Goal: Check status

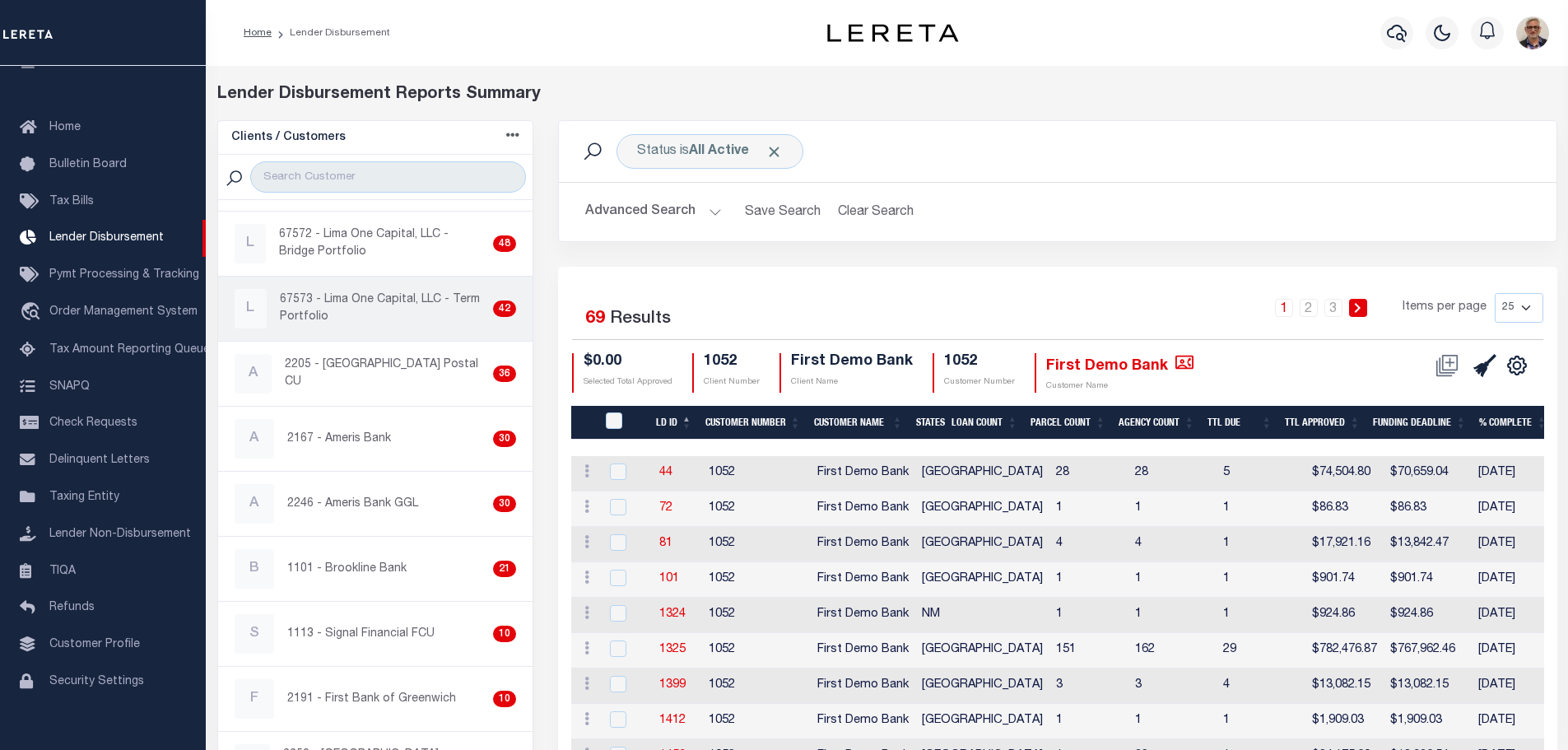
scroll to position [247, 0]
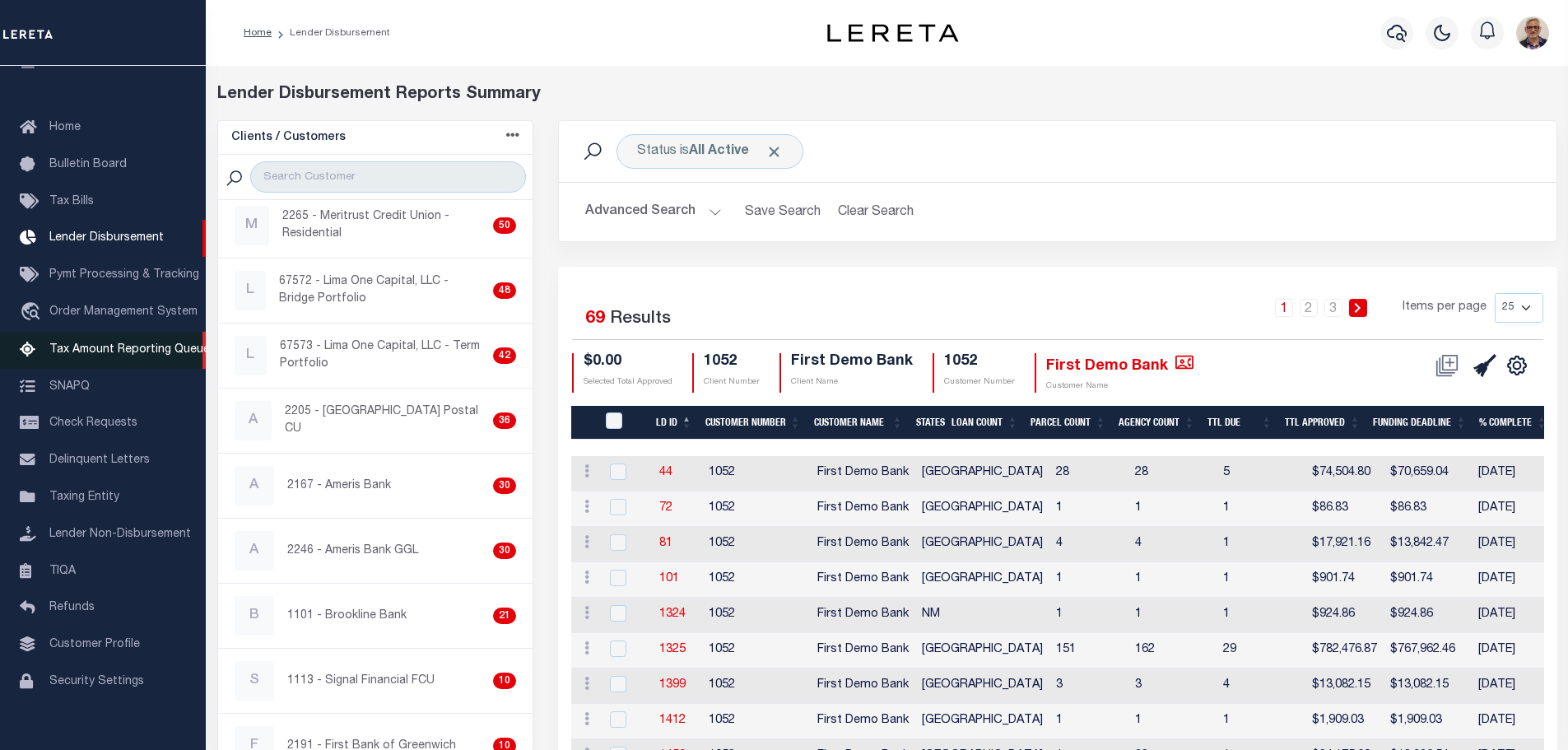
click at [112, 348] on span "Tax Amount Reporting Queue" at bounding box center [129, 350] width 160 height 12
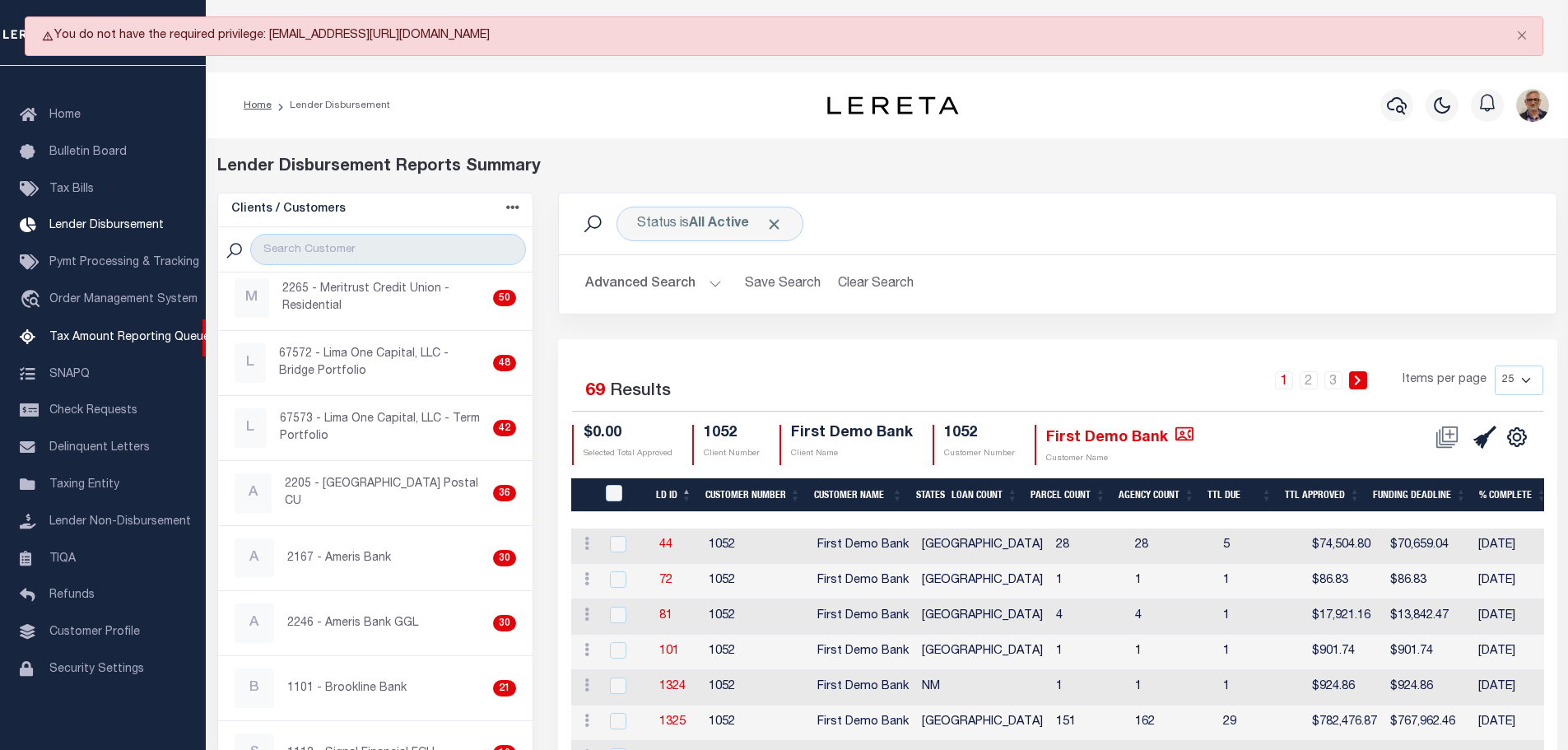
scroll to position [0, 0]
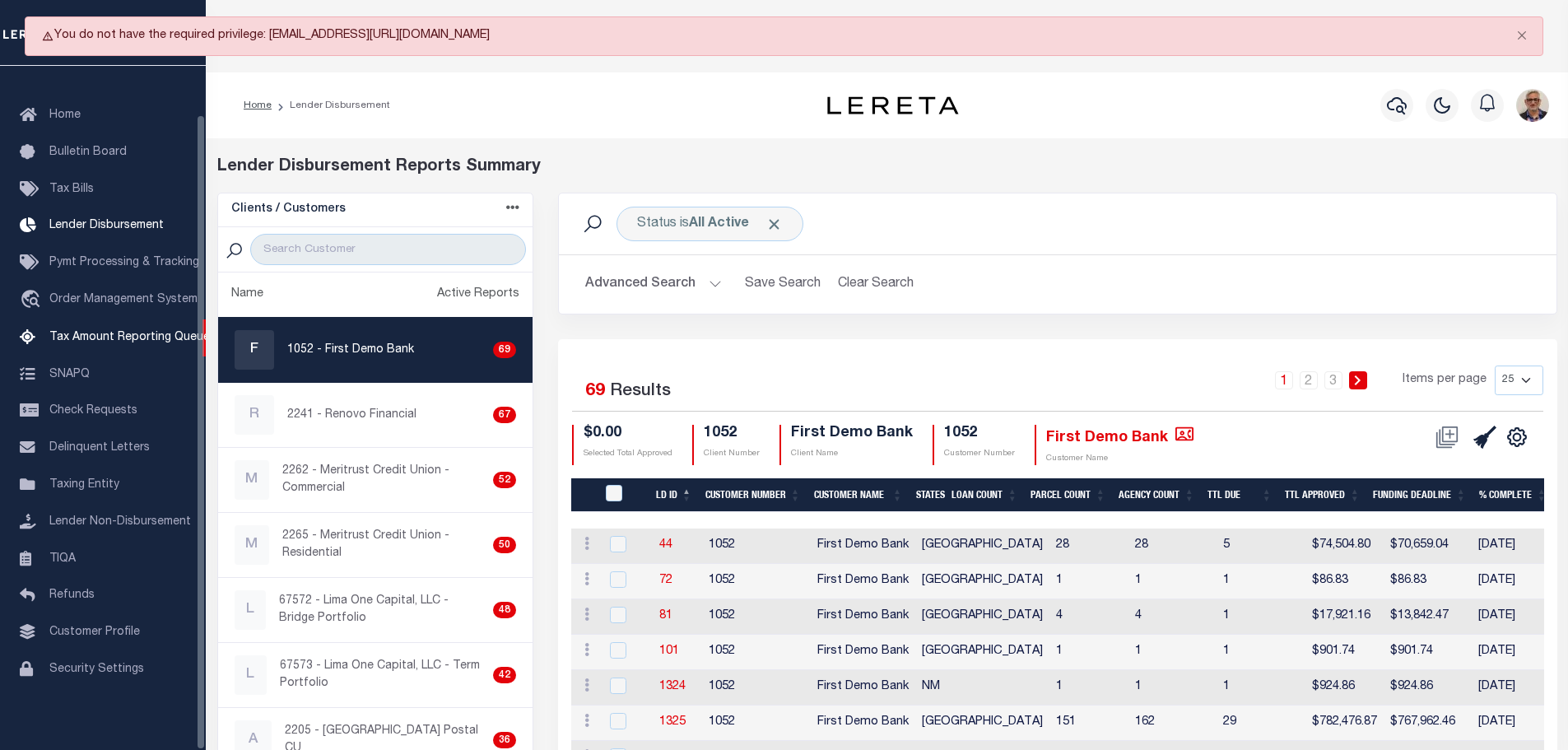
click at [299, 104] on li "Lender Disbursement" at bounding box center [330, 104] width 119 height 14
click at [266, 107] on link "Home" at bounding box center [257, 105] width 28 height 10
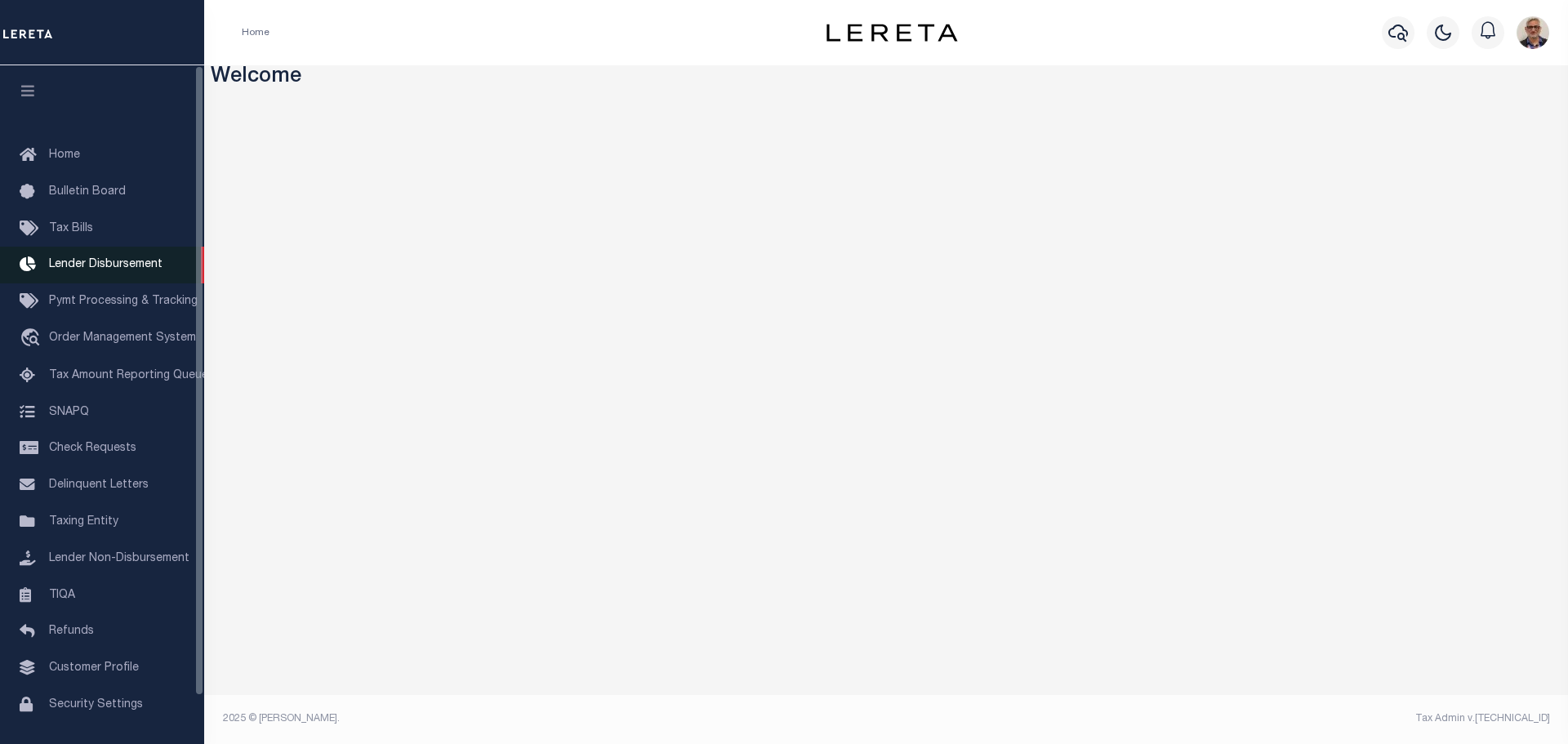
click at [127, 264] on span "Lender Disbursement" at bounding box center [105, 265] width 113 height 12
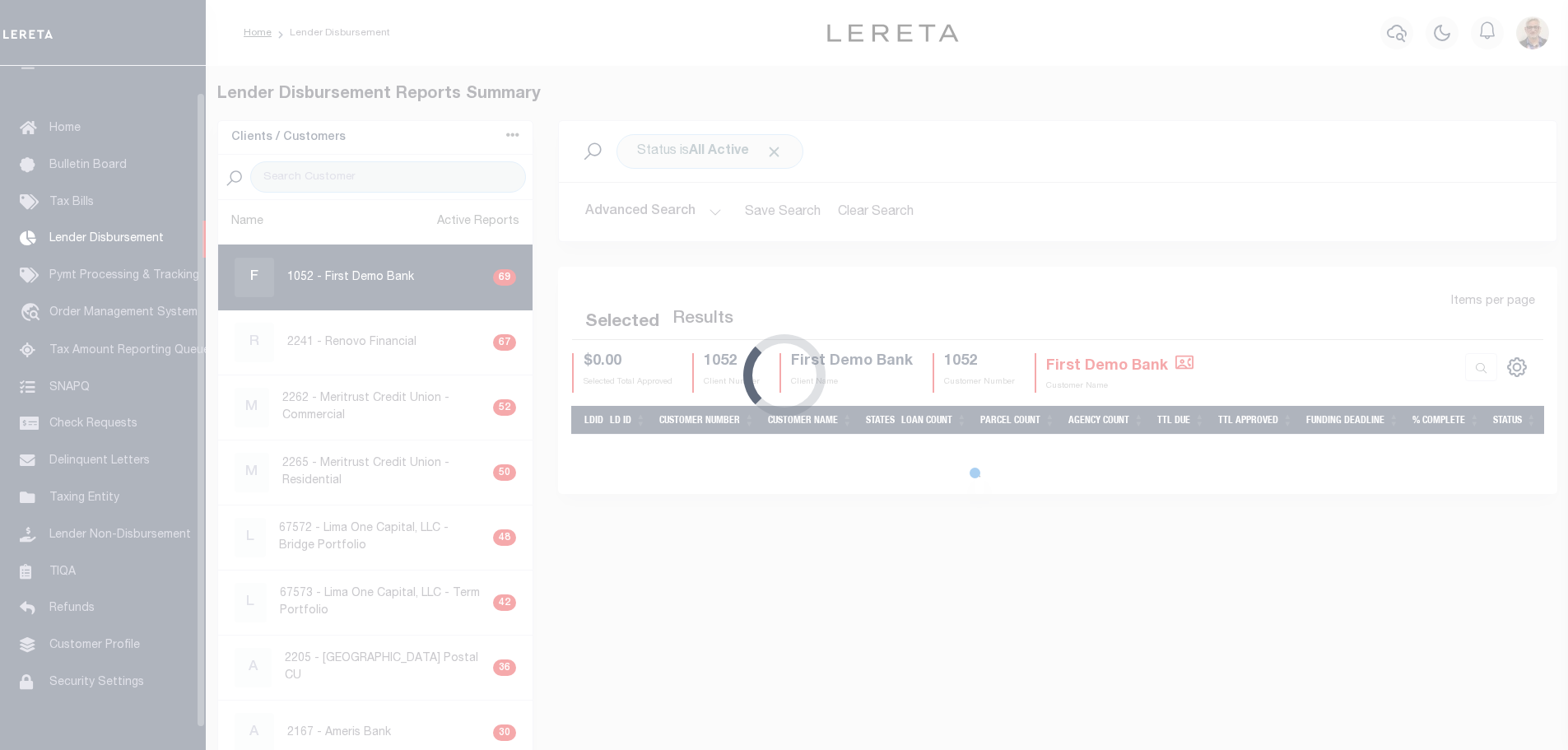
scroll to position [29, 0]
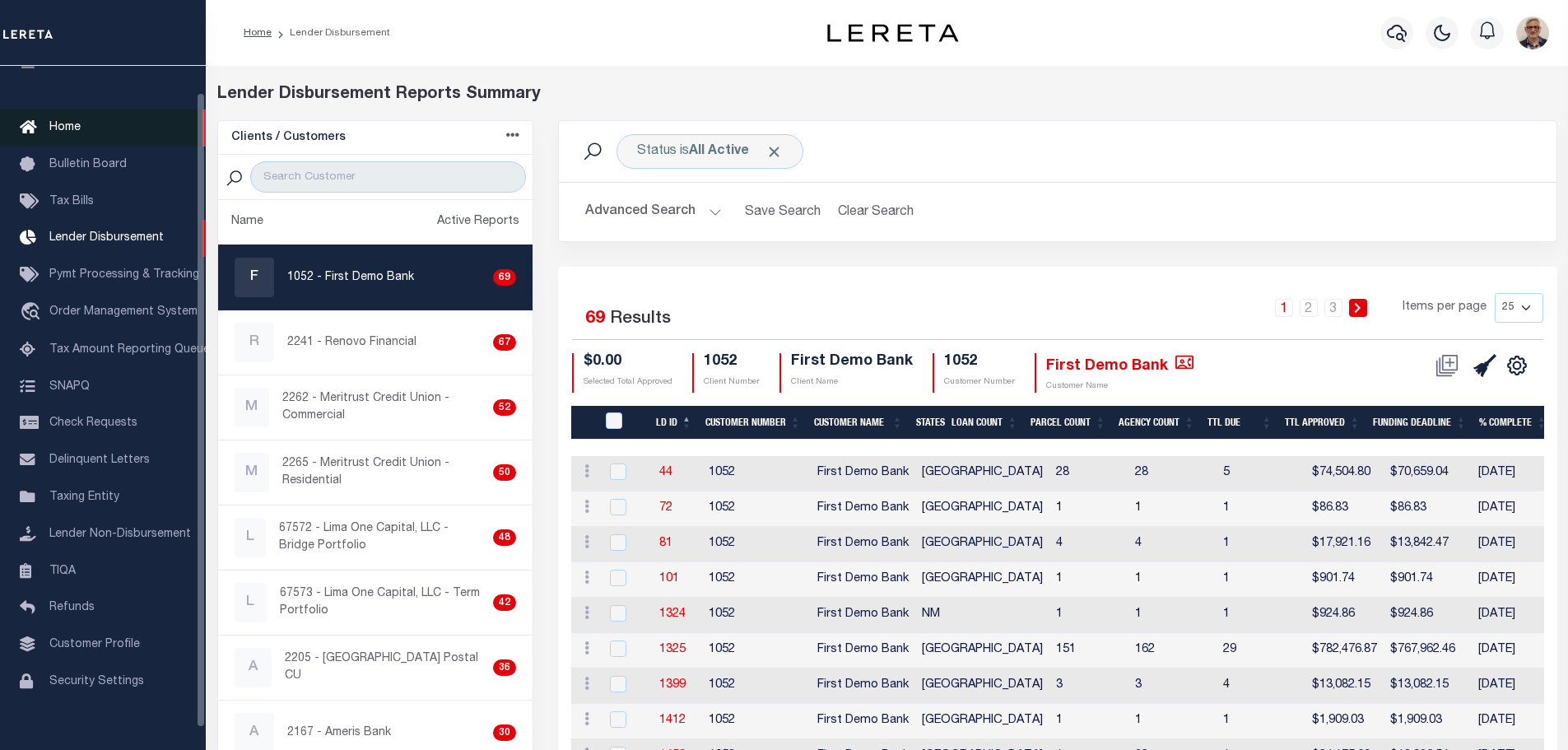
click at [76, 125] on span "Home" at bounding box center [65, 128] width 31 height 12
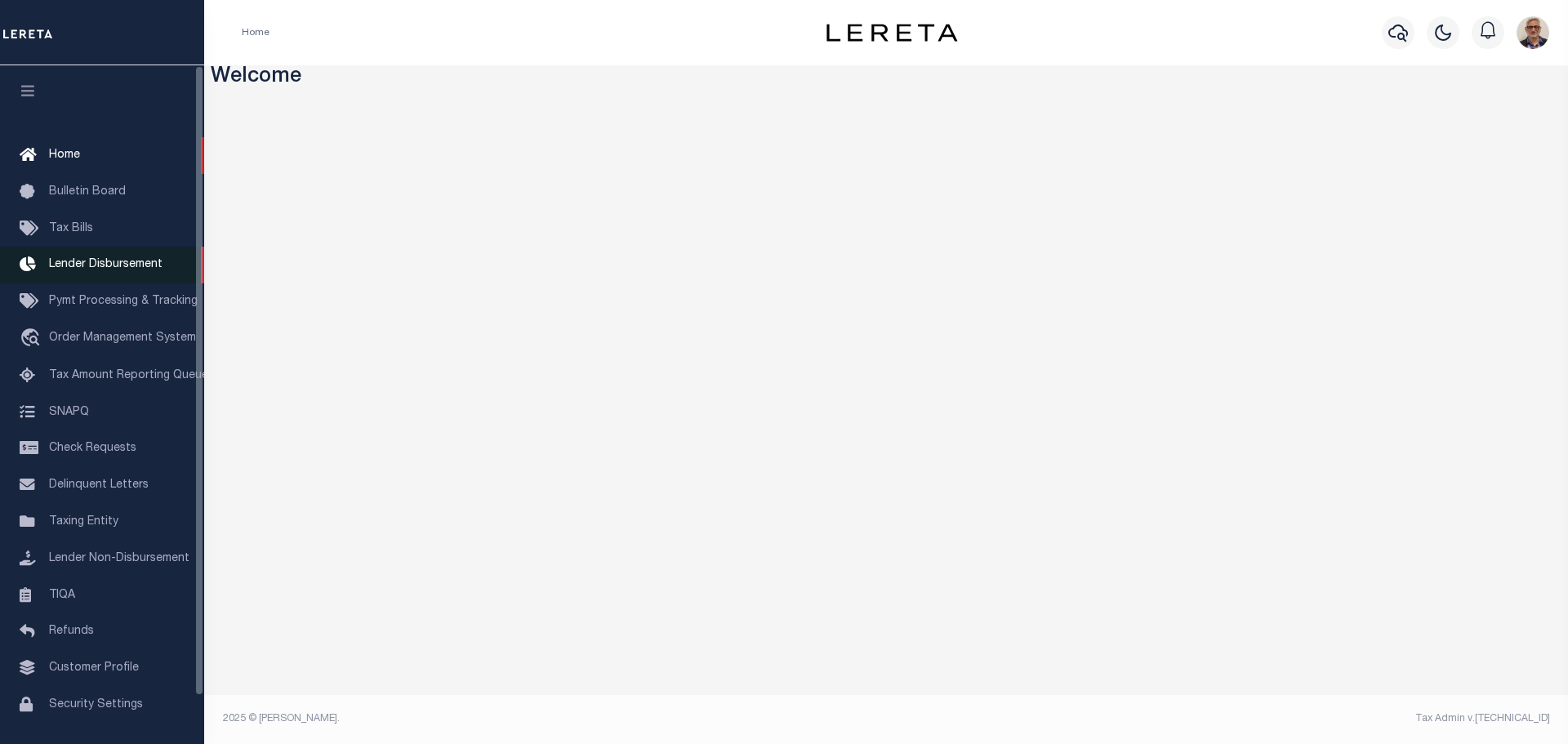
click at [86, 265] on span "Lender Disbursement" at bounding box center [105, 265] width 113 height 12
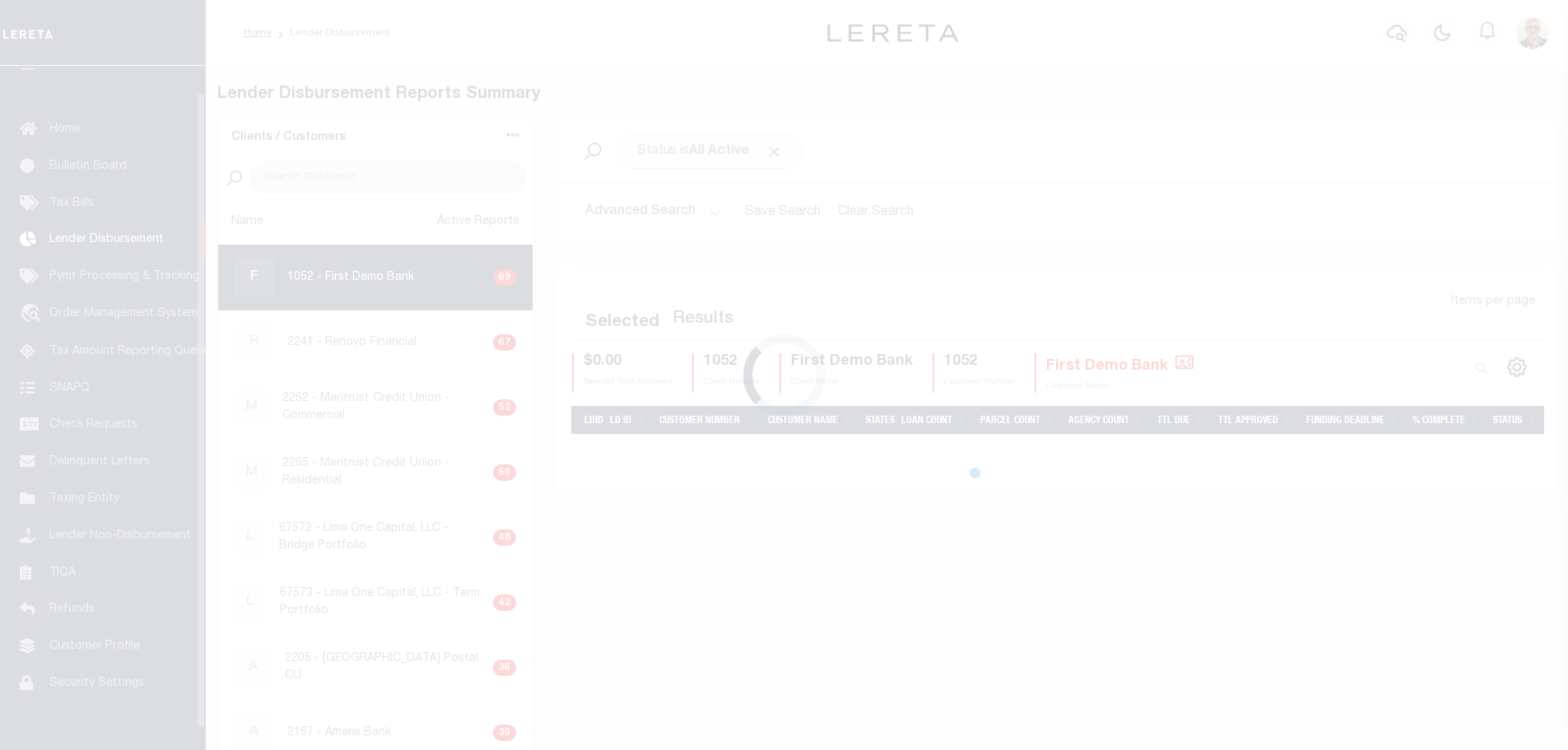
scroll to position [29, 0]
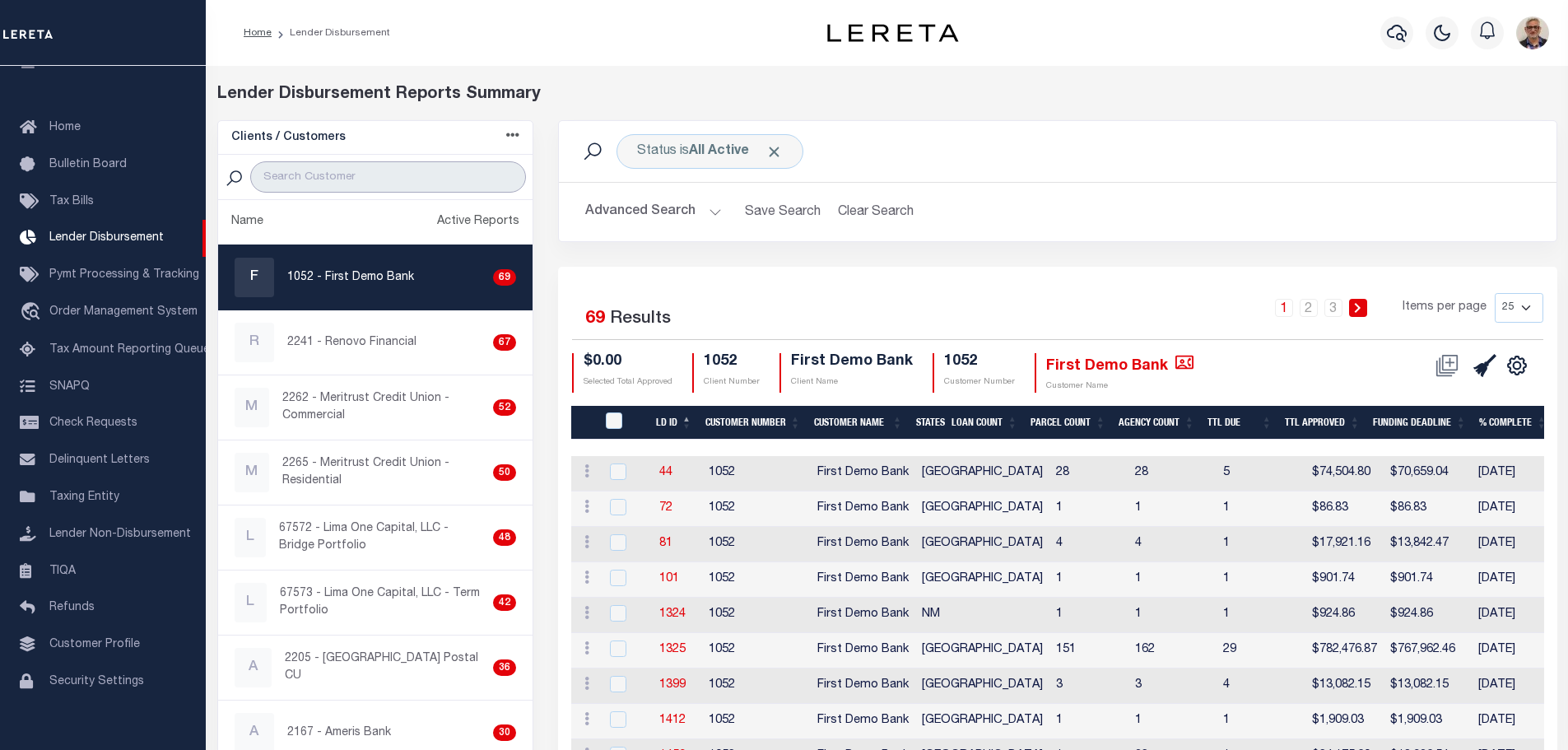
click at [405, 174] on input "search" at bounding box center [387, 177] width 275 height 31
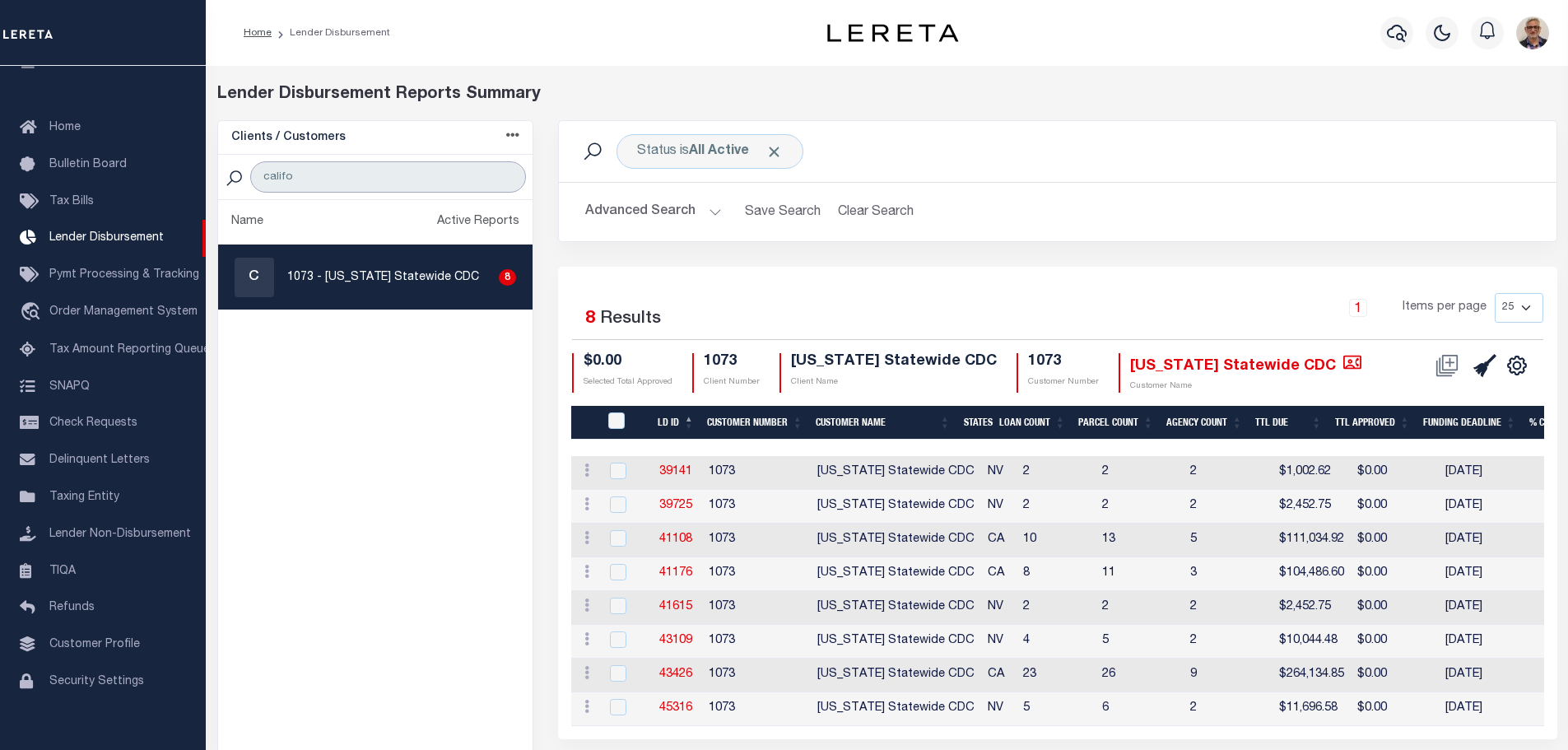
type input "califo"
click at [388, 274] on p "1073 - [US_STATE] Statewide CDC" at bounding box center [383, 278] width 192 height 17
checkbox input "true"
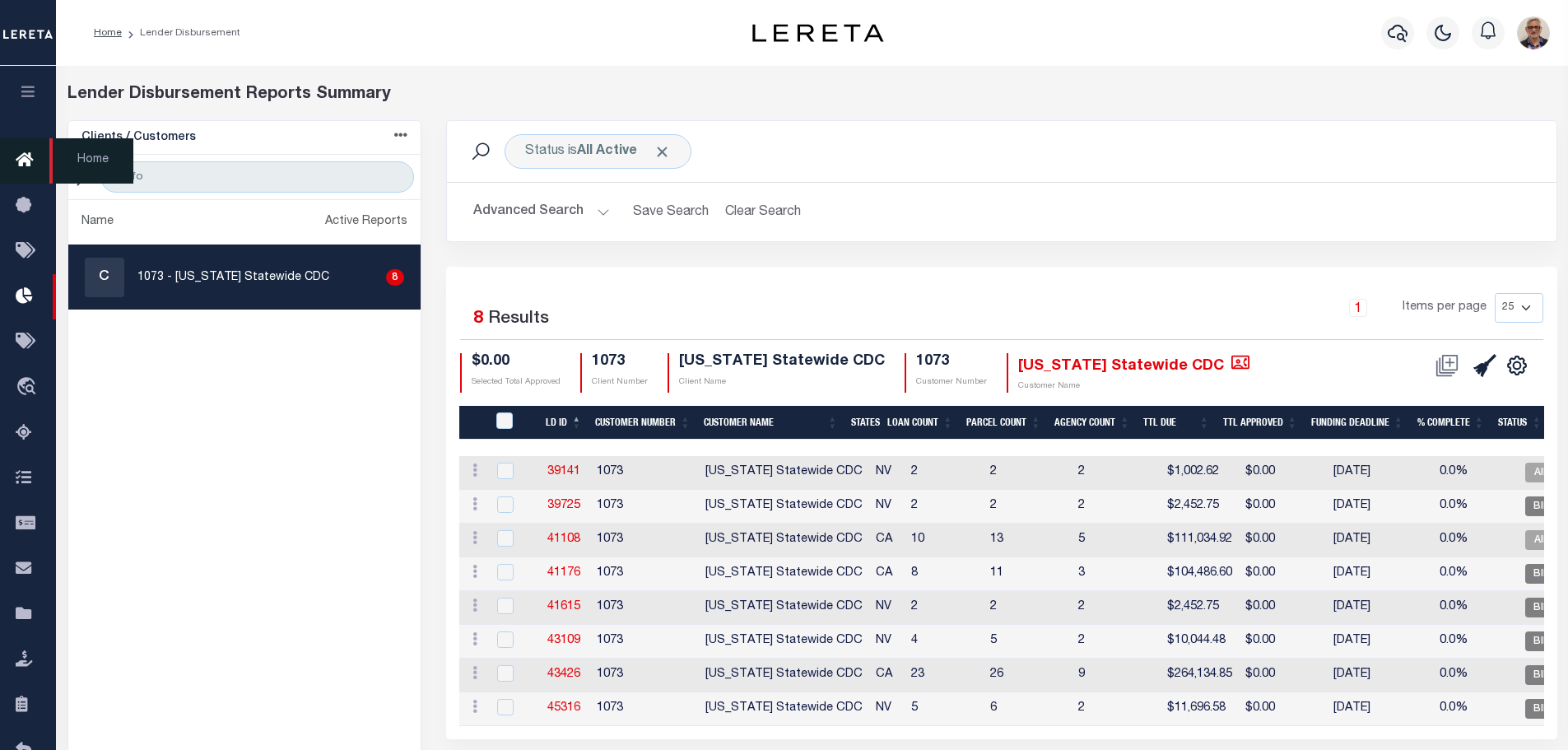
click at [19, 160] on icon at bounding box center [28, 160] width 26 height 20
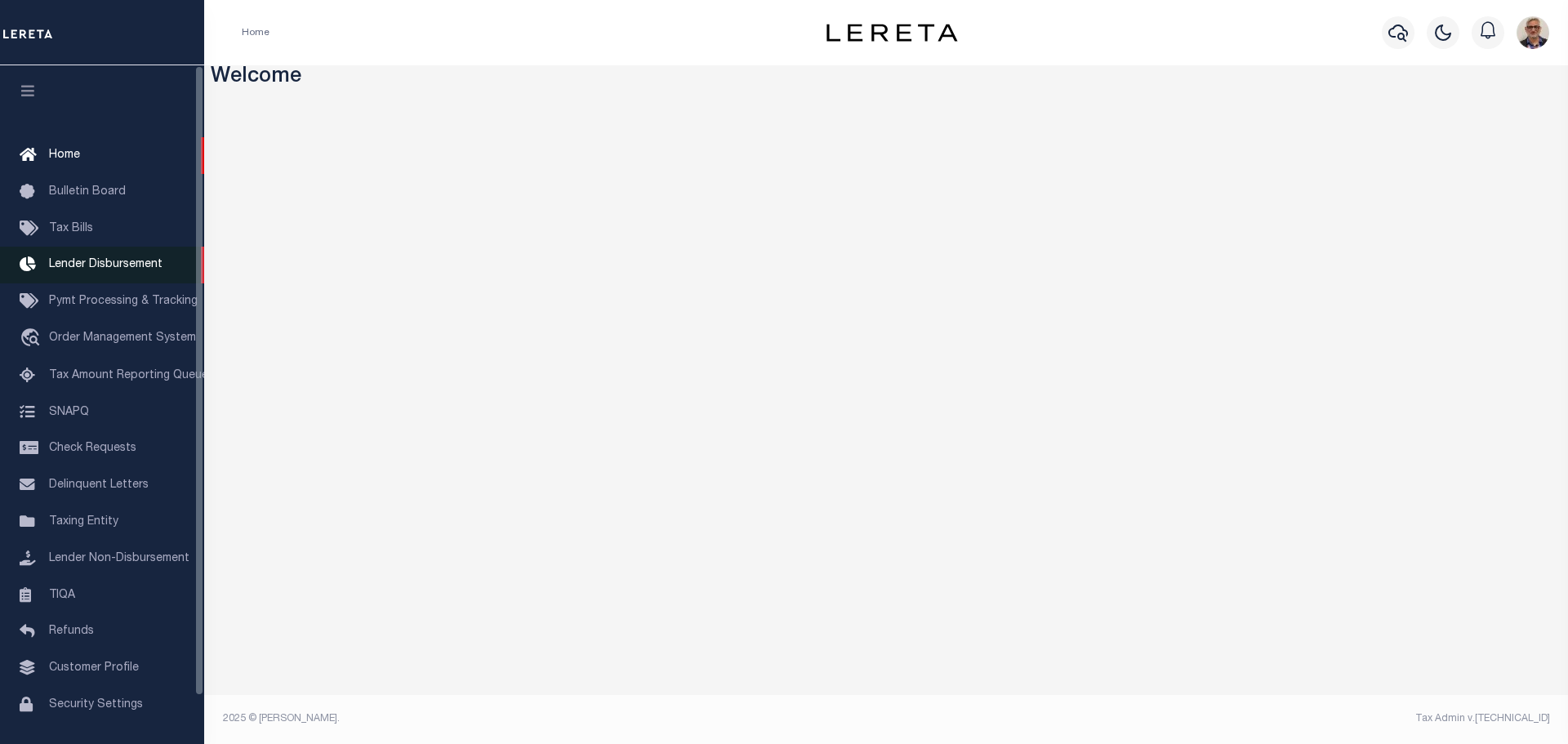
click at [94, 269] on span "Lender Disbursement" at bounding box center [105, 265] width 113 height 12
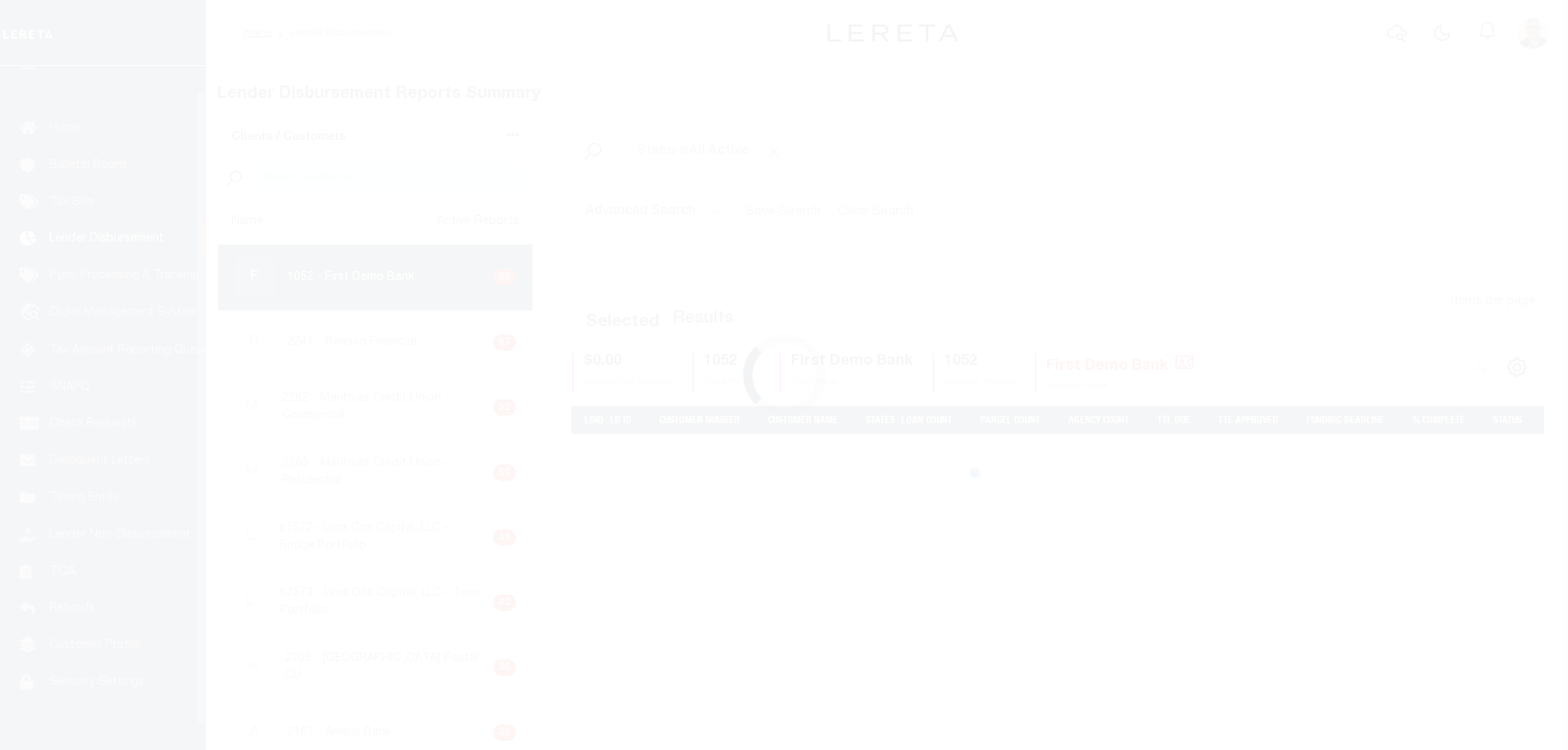
scroll to position [29, 0]
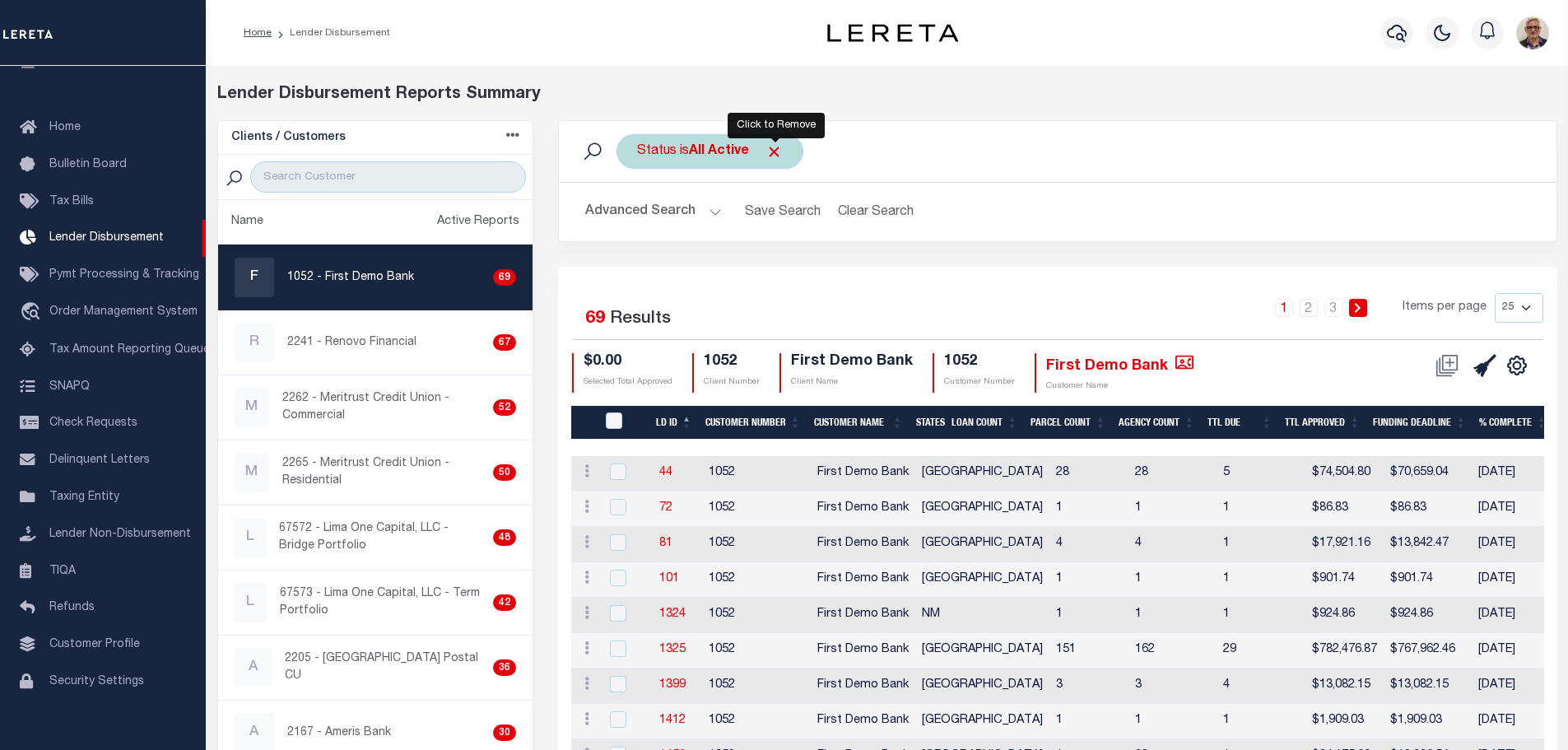
click at [776, 157] on span "Click to Remove" at bounding box center [774, 152] width 17 height 17
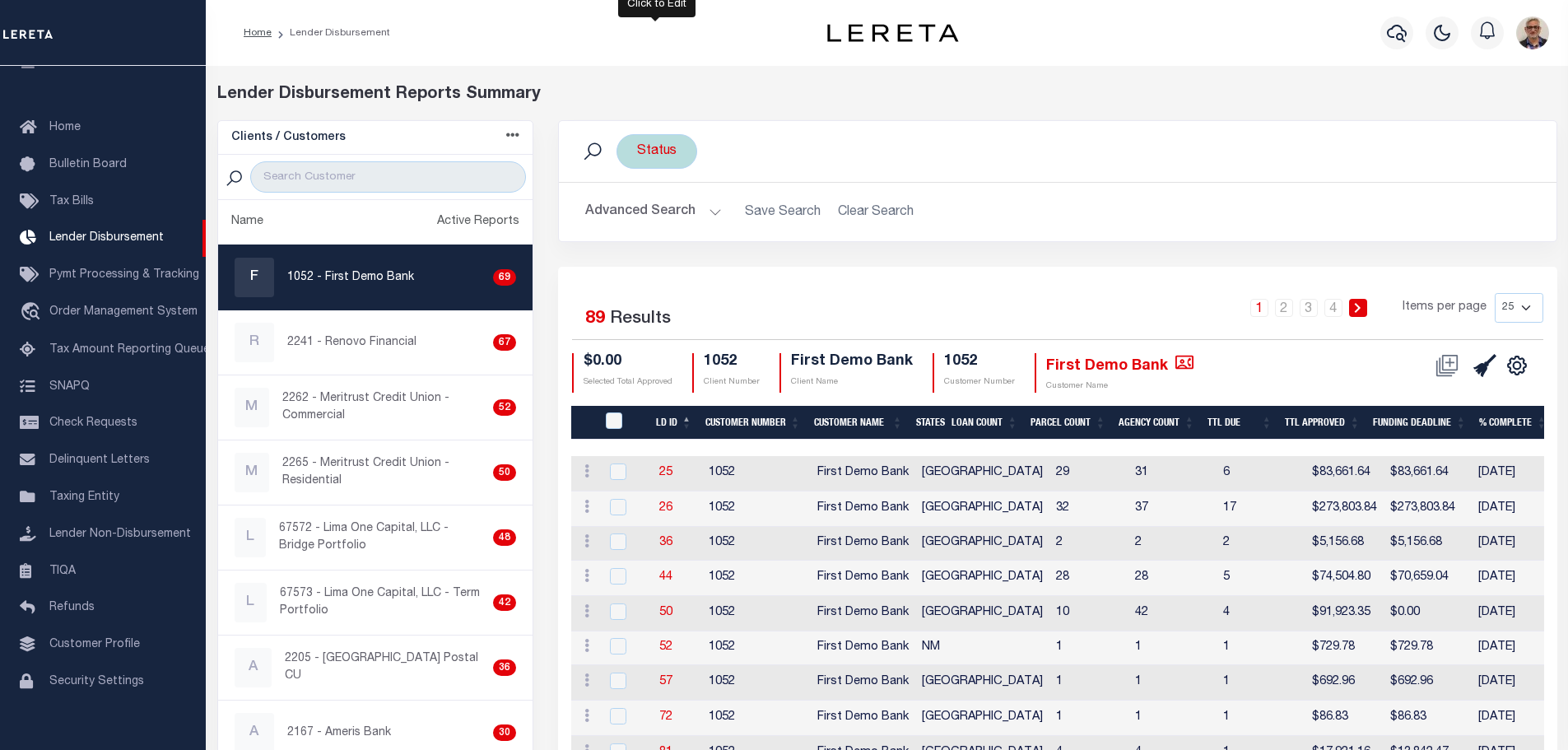
click at [672, 158] on div "Status" at bounding box center [656, 152] width 80 height 35
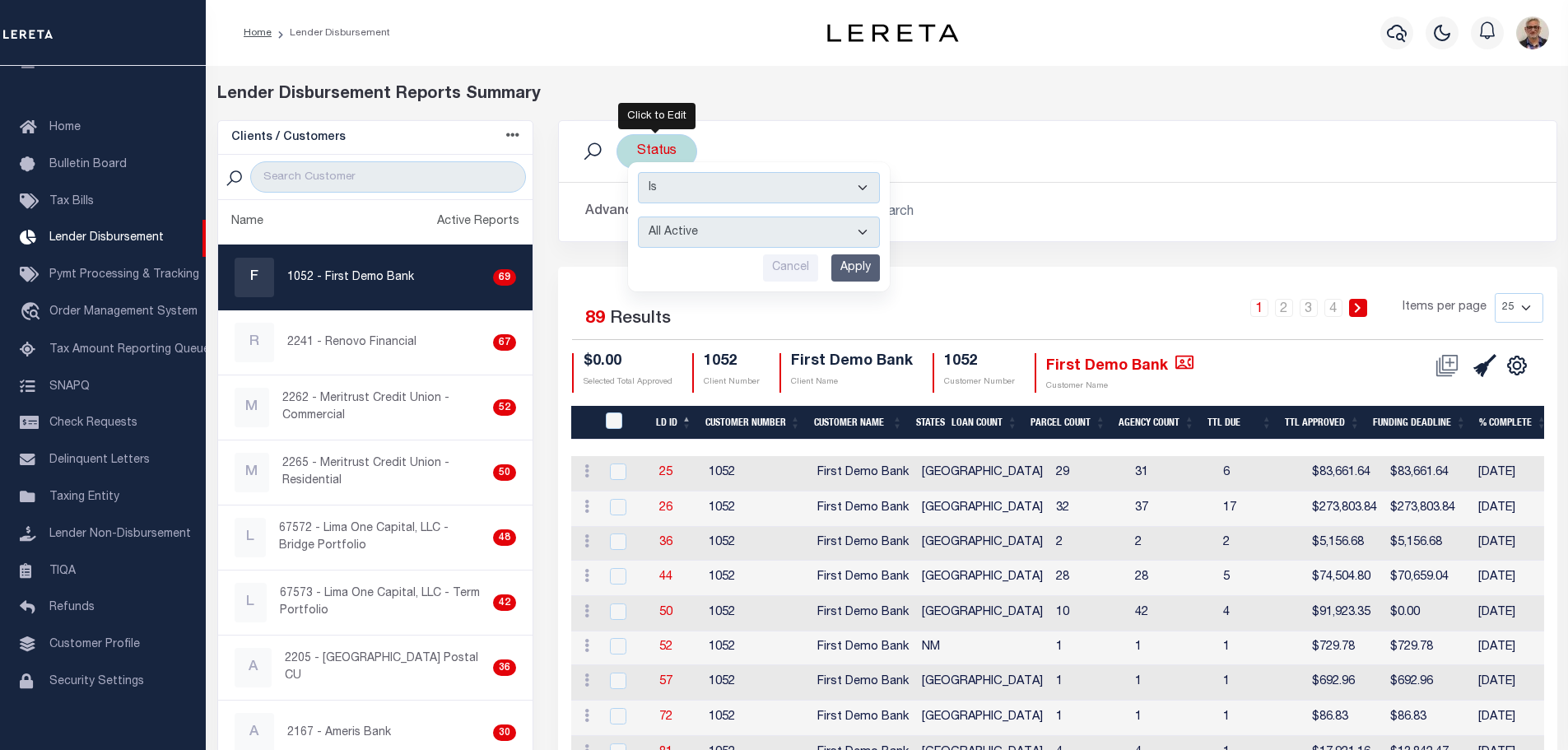
click at [738, 230] on select "All Active Approval In Progress Batching In Progress Complete Do Not Pay Escrow…" at bounding box center [758, 232] width 242 height 31
select select "AIP"
click at [638, 216] on select "All Active Approval In Progress Batching In Progress Complete Do Not Pay Escrow…" at bounding box center [758, 232] width 242 height 31
click at [853, 275] on input "Apply" at bounding box center [855, 268] width 48 height 27
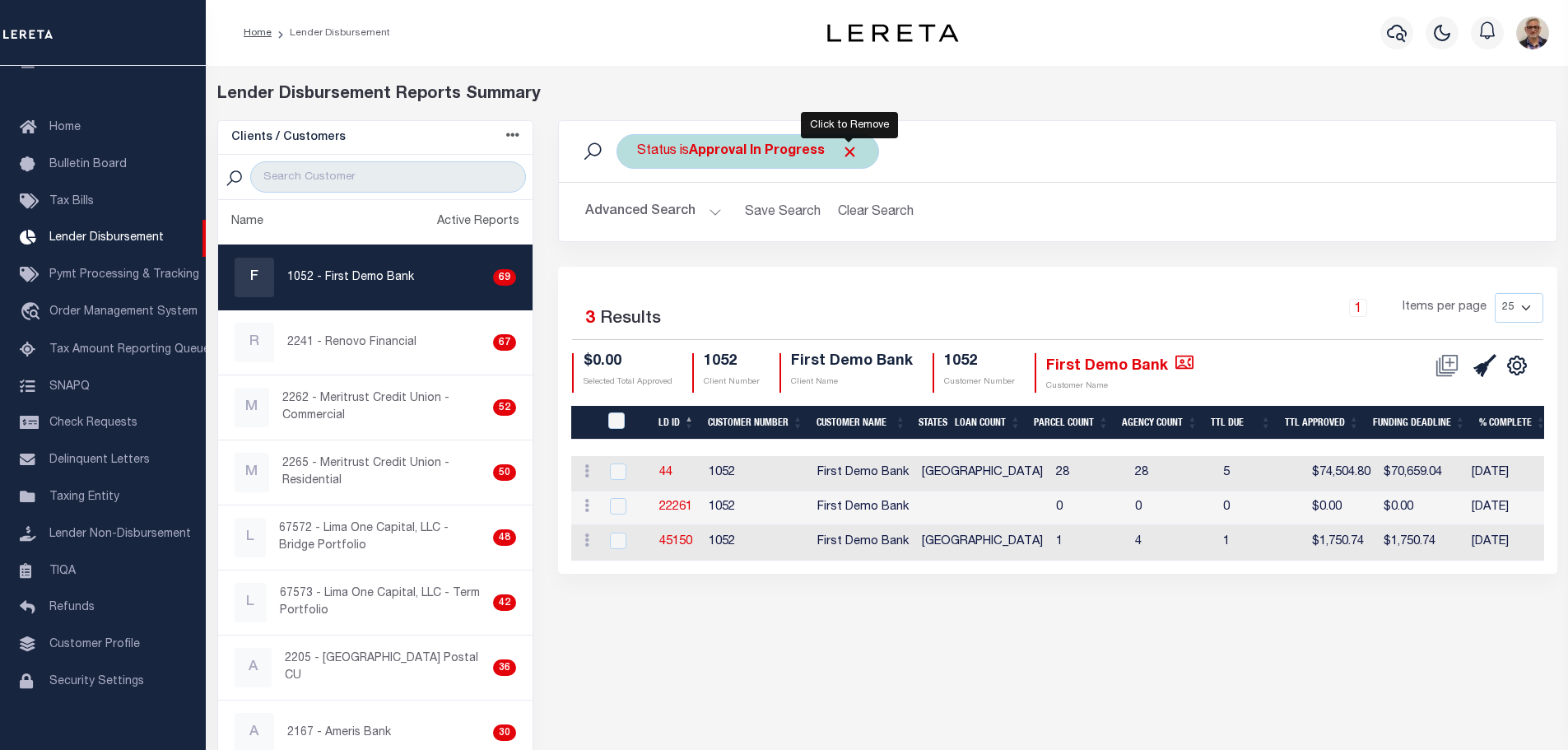
click at [846, 147] on span "Click to Remove" at bounding box center [850, 152] width 17 height 17
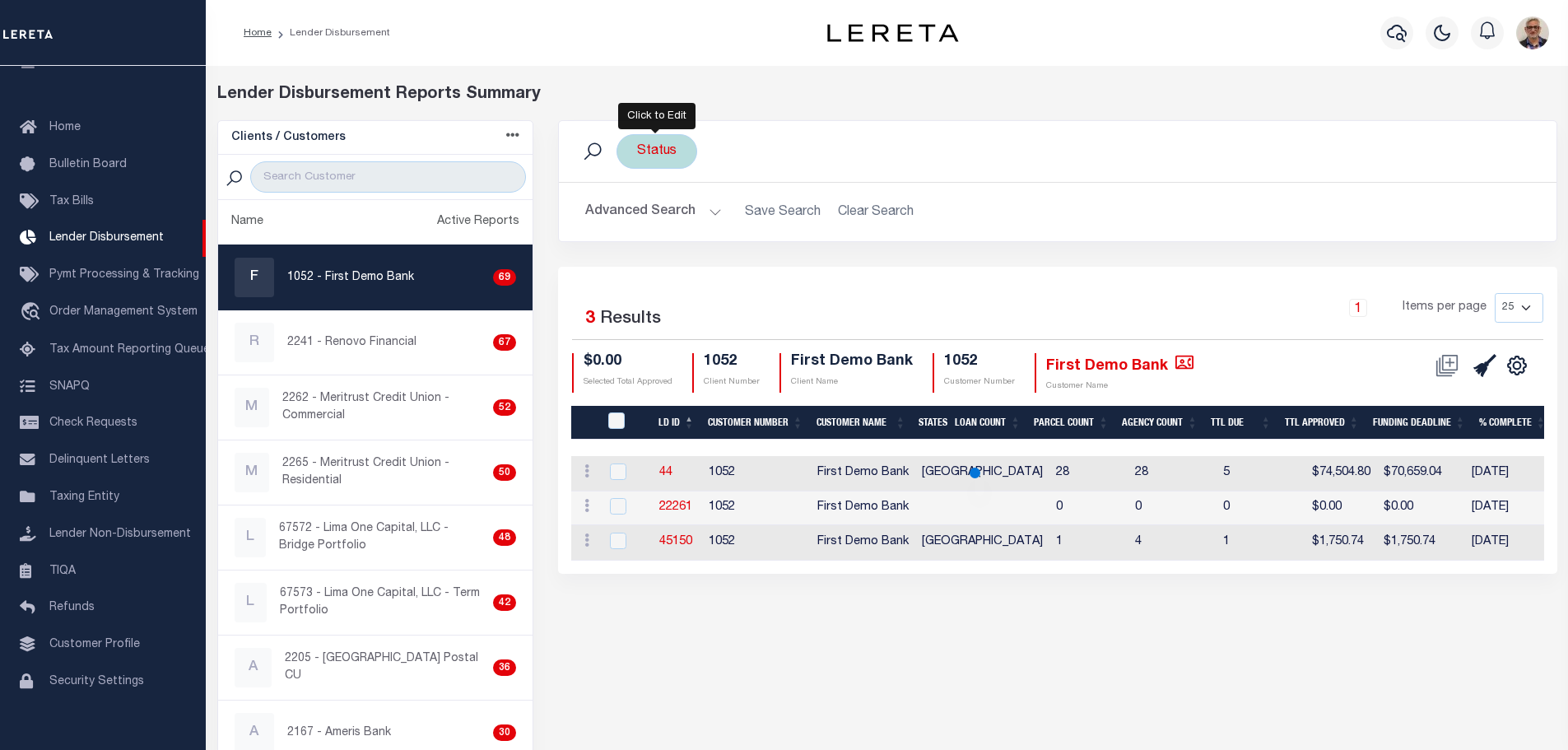
click at [672, 152] on div "Status" at bounding box center [656, 152] width 80 height 35
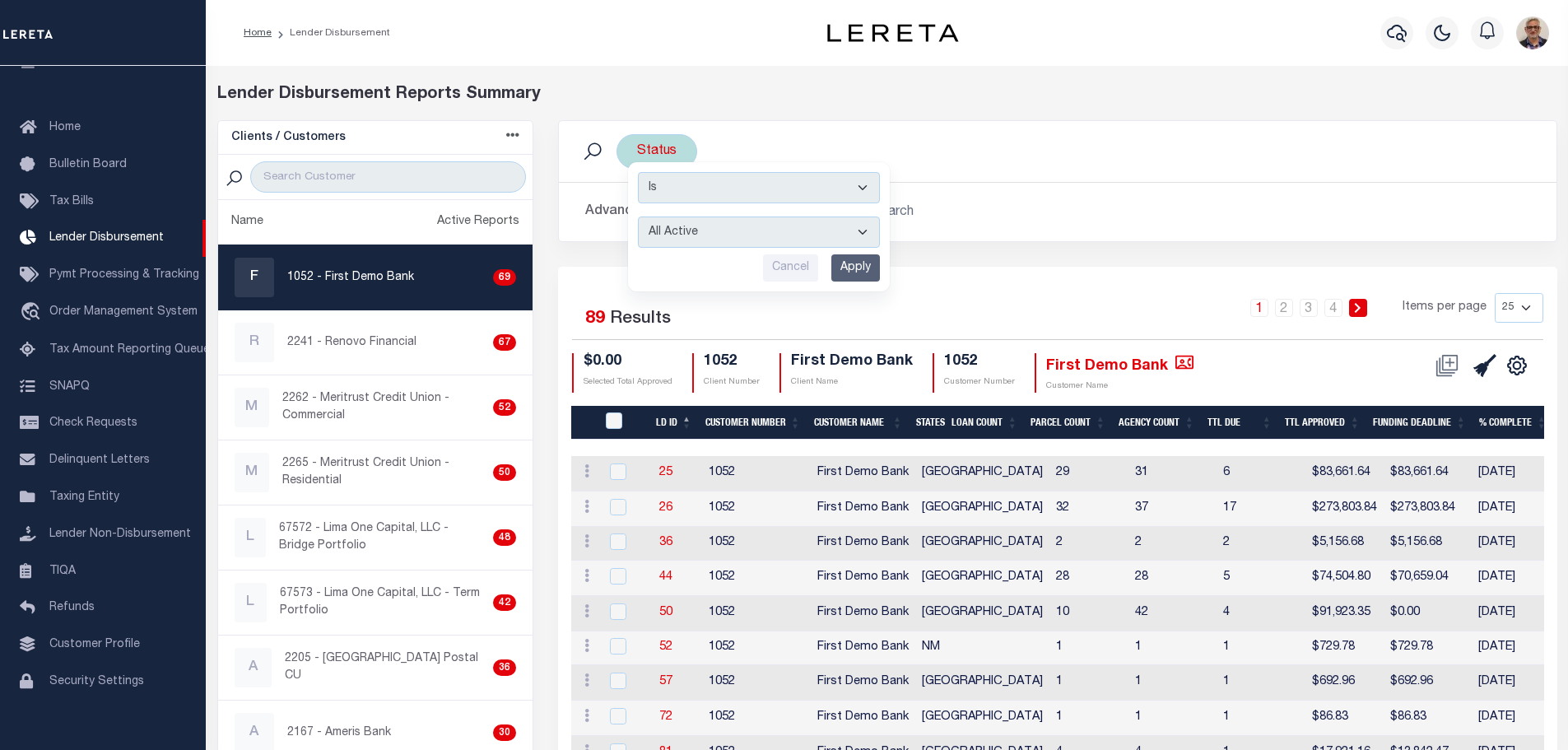
click at [711, 235] on select "All Active Approval In Progress Batching In Progress Complete Do Not Pay Escrow…" at bounding box center [758, 232] width 242 height 31
select select "AIP"
click at [638, 216] on select "All Active Approval In Progress Batching In Progress Complete Do Not Pay Escrow…" at bounding box center [758, 232] width 242 height 31
click at [859, 271] on input "Apply" at bounding box center [855, 268] width 48 height 27
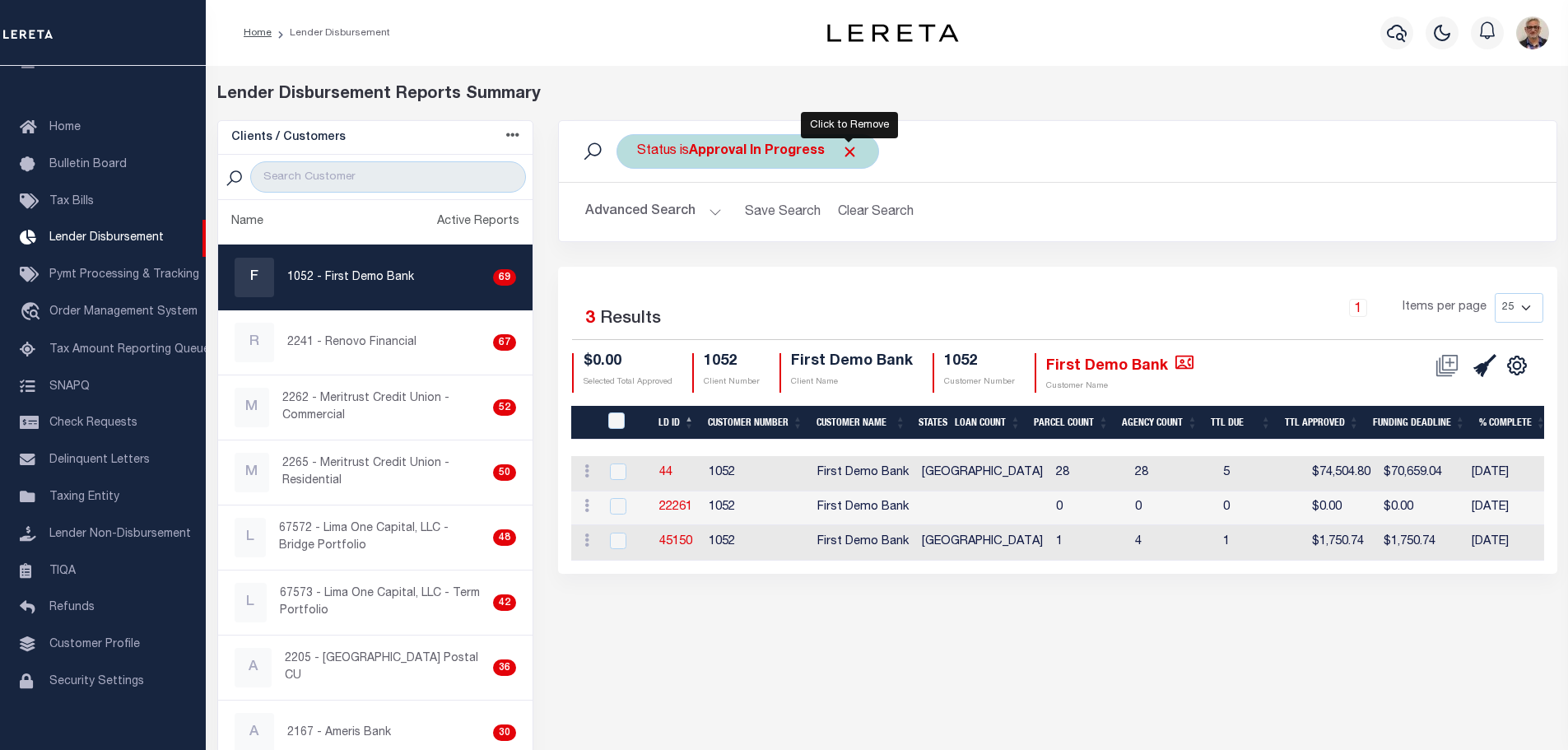
click at [853, 149] on span "Click to Remove" at bounding box center [850, 152] width 17 height 17
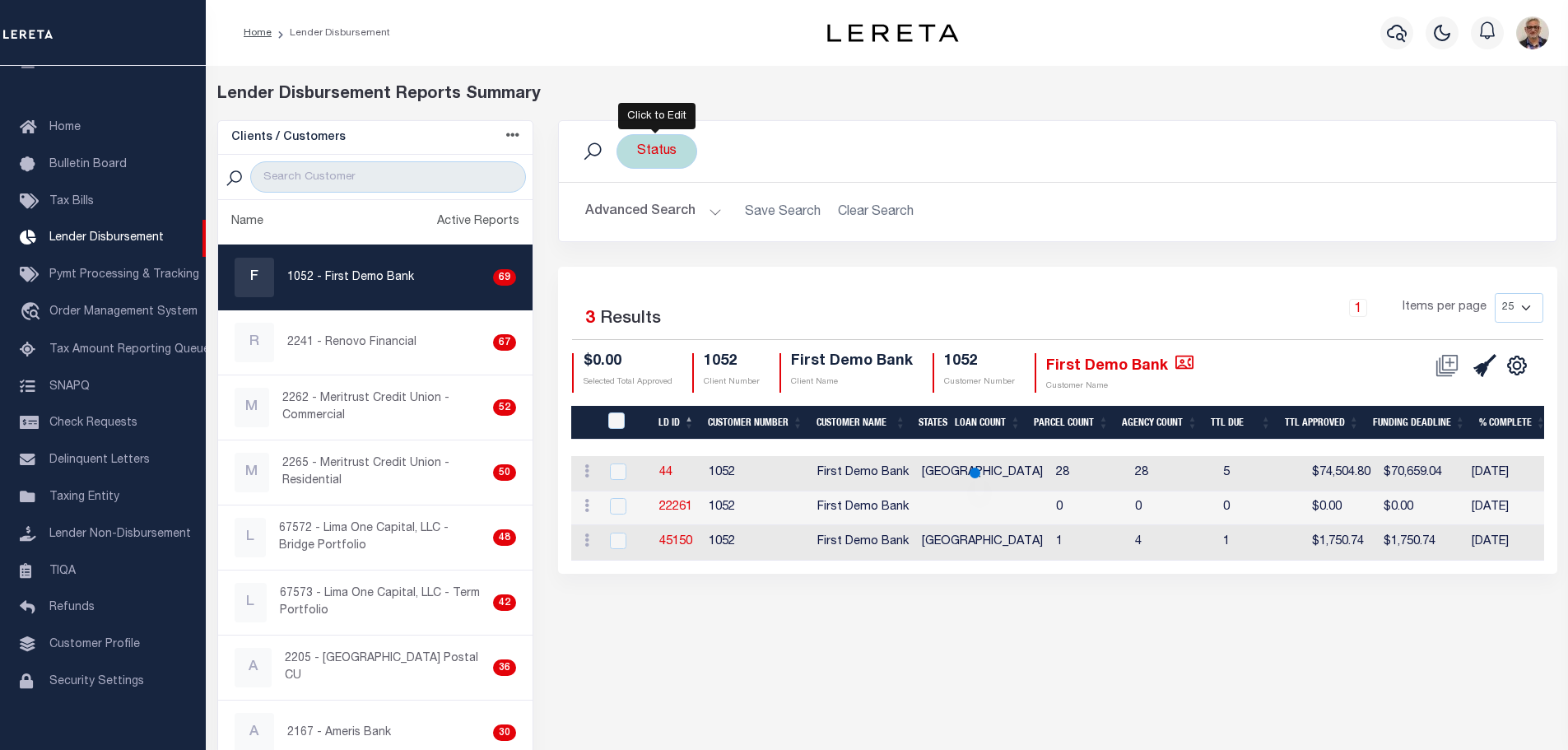
click at [651, 156] on div "Status" at bounding box center [656, 152] width 80 height 35
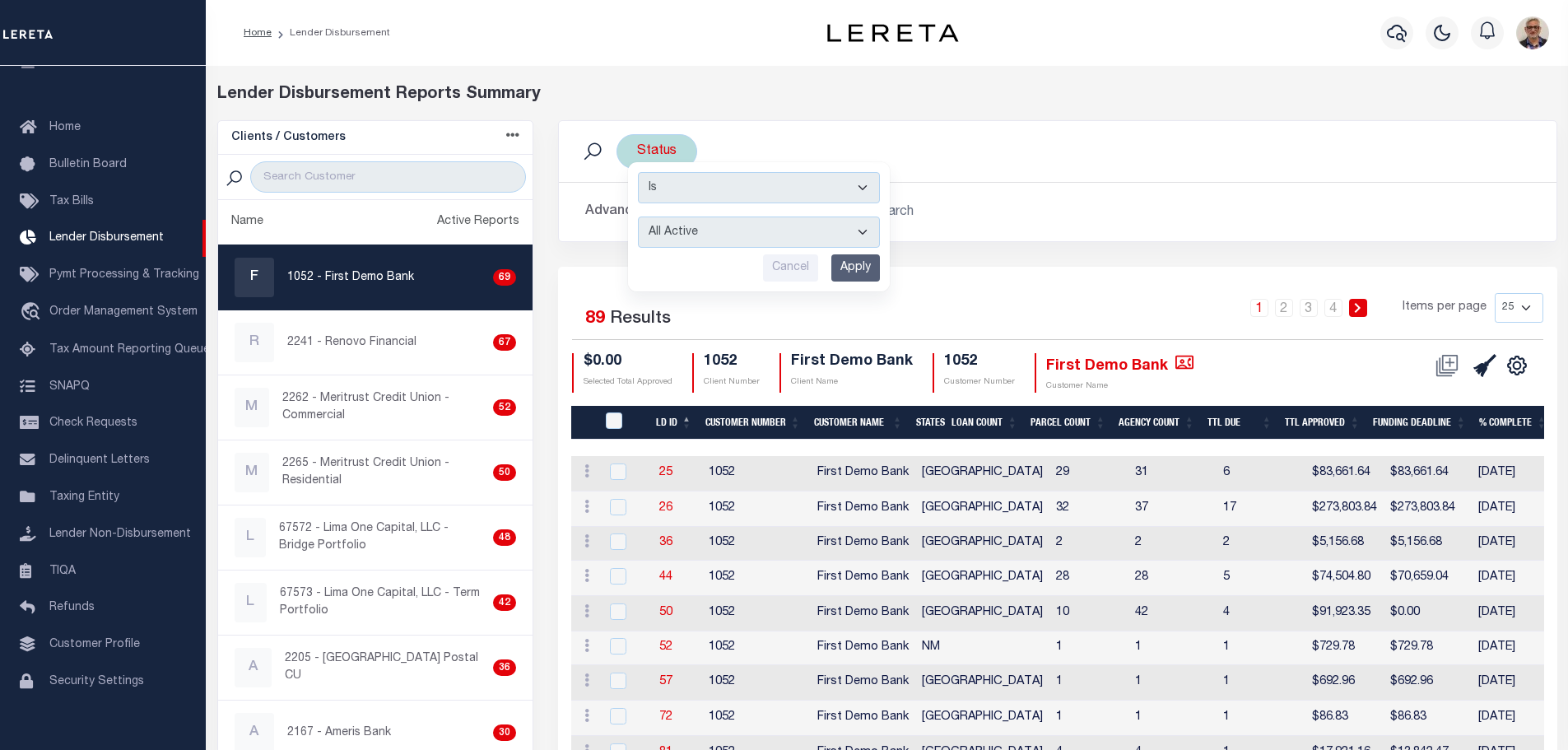
click at [674, 232] on select "All Active Approval In Progress Batching In Progress Complete Do Not Pay Escrow…" at bounding box center [758, 232] width 242 height 31
click at [638, 216] on select "All Active Approval In Progress Batching In Progress Complete Do Not Pay Escrow…" at bounding box center [758, 232] width 242 height 31
click at [841, 270] on input "Apply" at bounding box center [855, 268] width 48 height 27
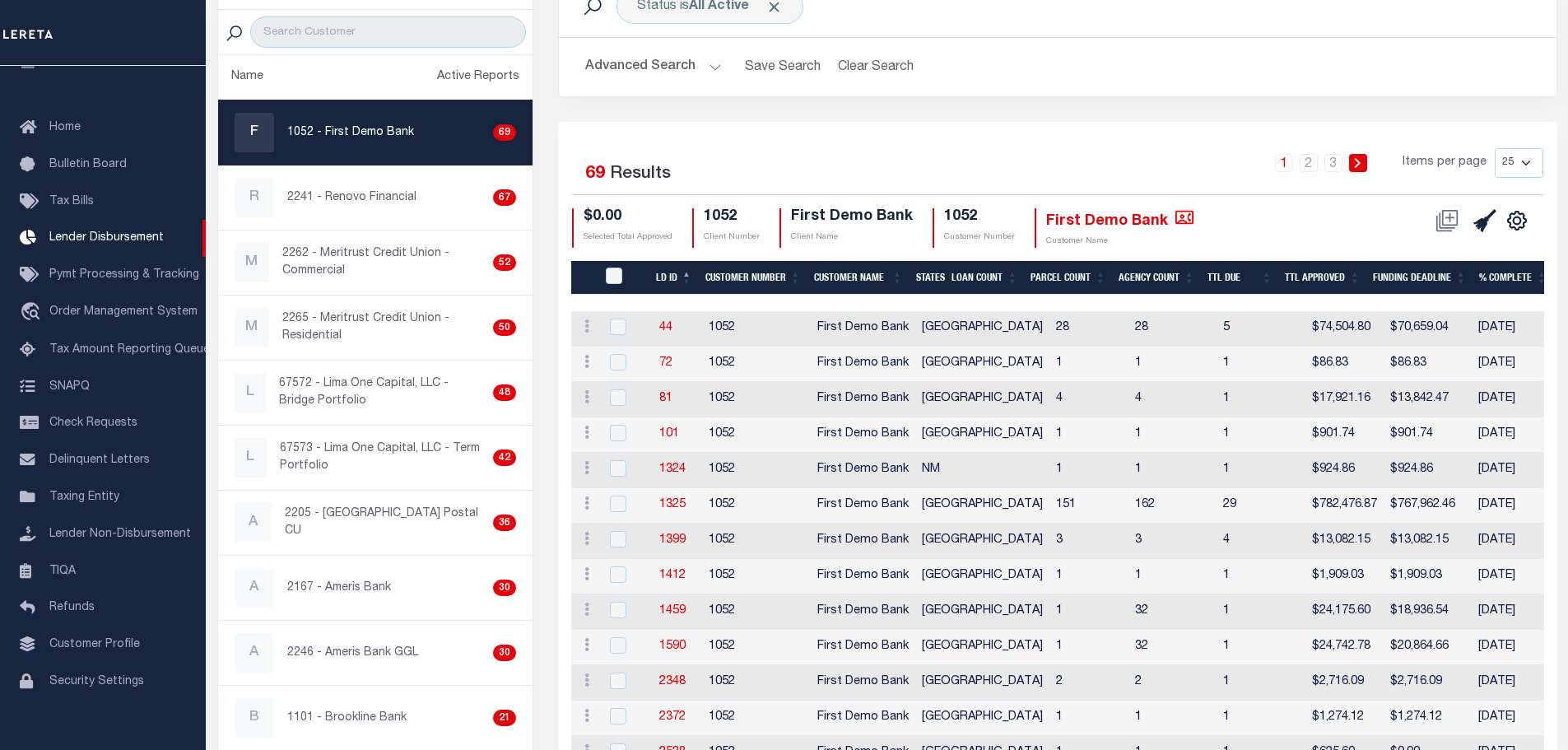
scroll to position [142, 0]
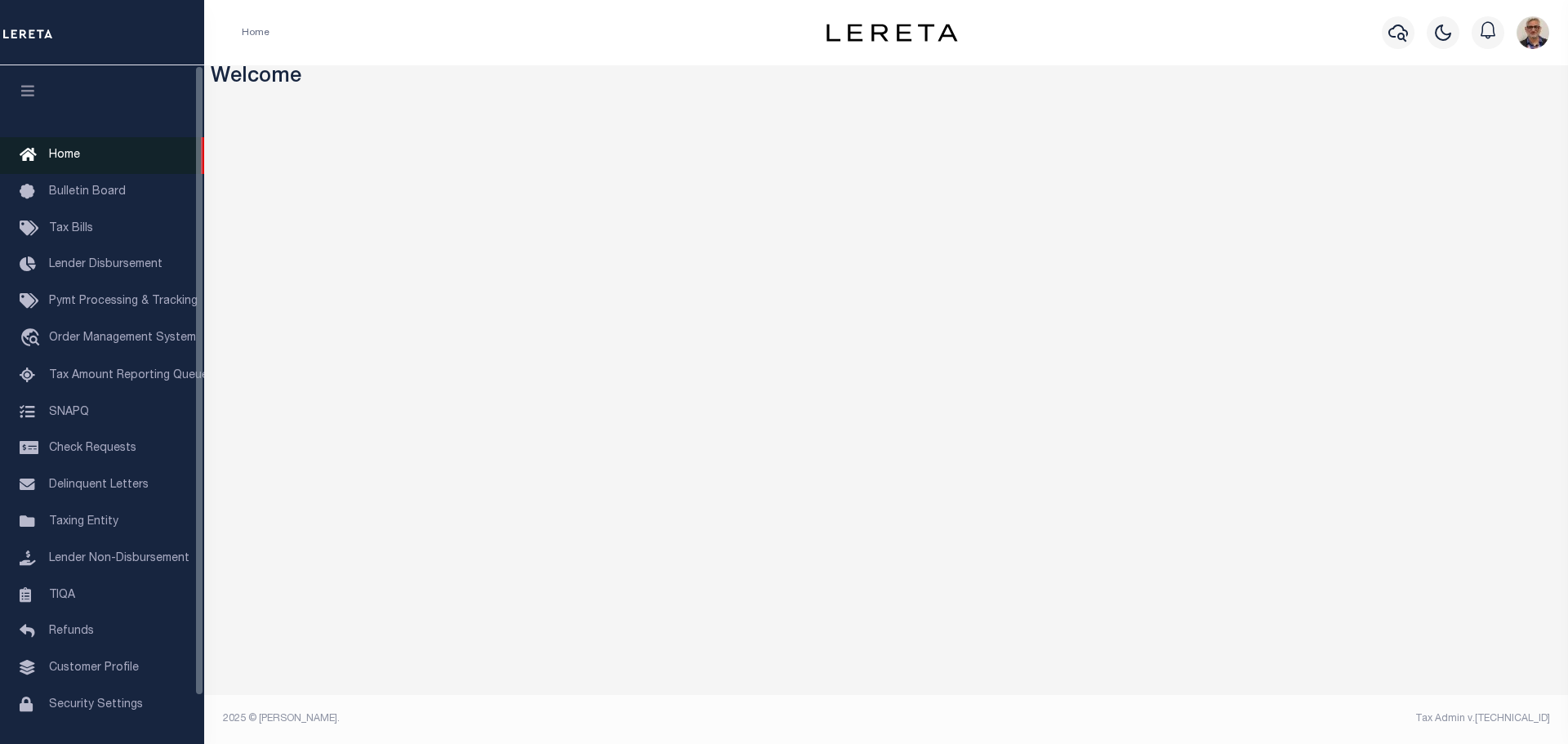
click at [58, 156] on span "Home" at bounding box center [64, 155] width 31 height 12
